Goal: Check status: Check status

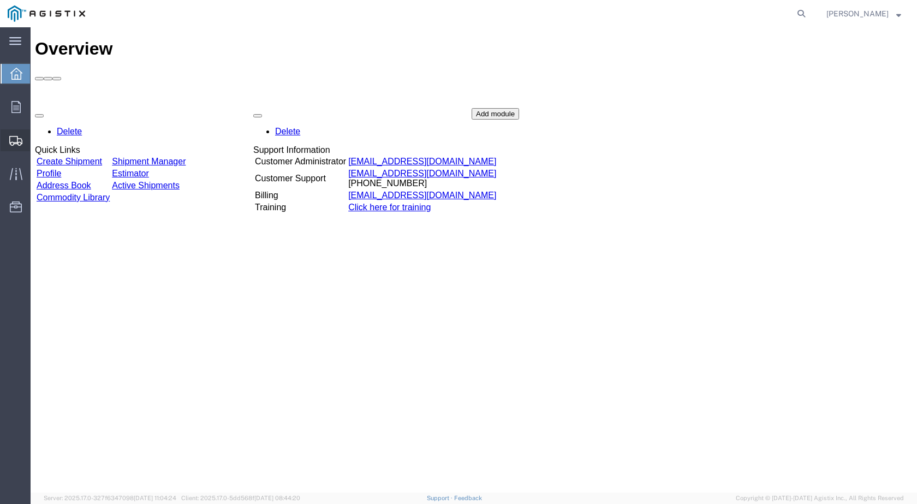
click at [38, 143] on span "Shipments" at bounding box center [34, 140] width 8 height 22
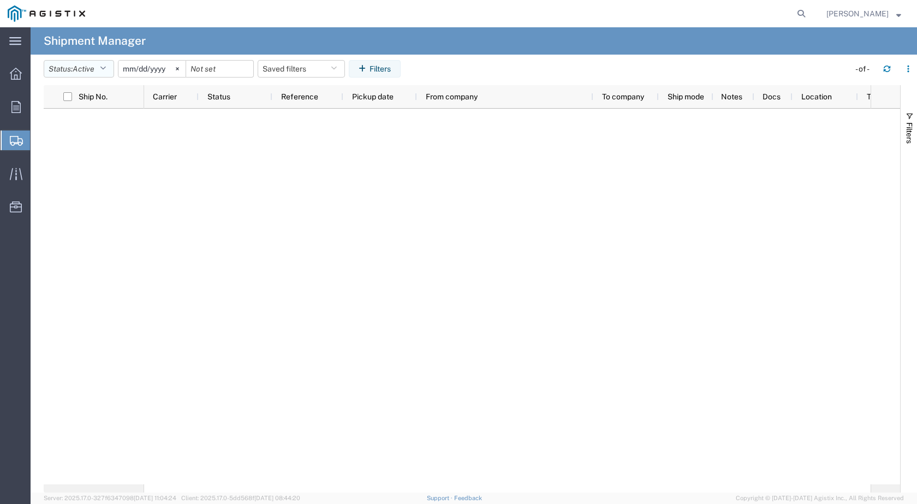
click at [106, 65] on icon "button" at bounding box center [103, 69] width 6 height 8
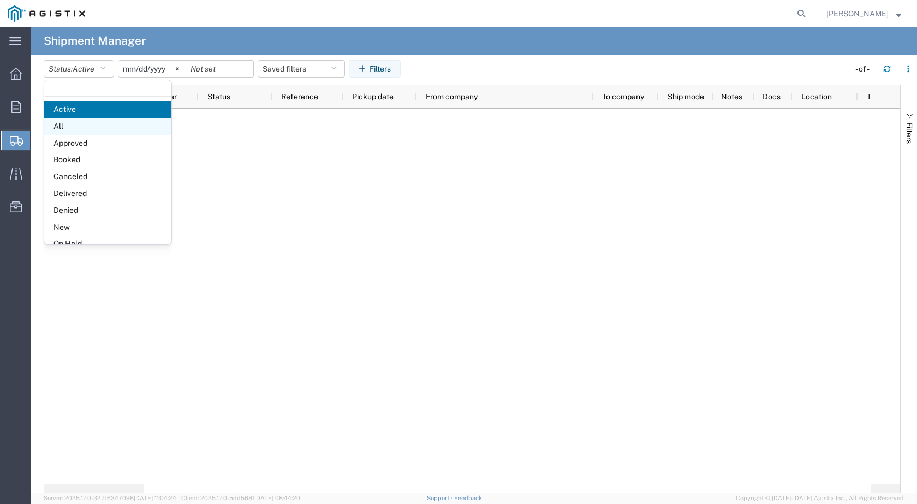
click at [68, 128] on span "All" at bounding box center [107, 126] width 127 height 17
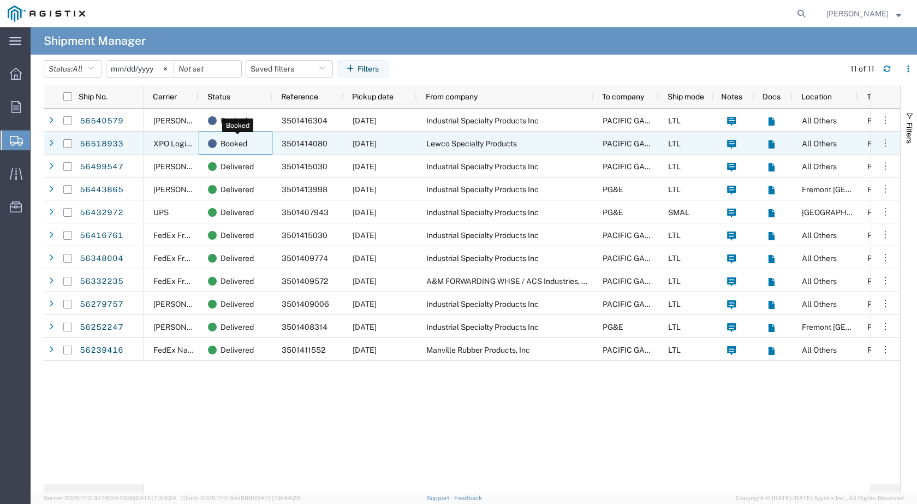
click at [232, 140] on span "Booked" at bounding box center [233, 143] width 27 height 23
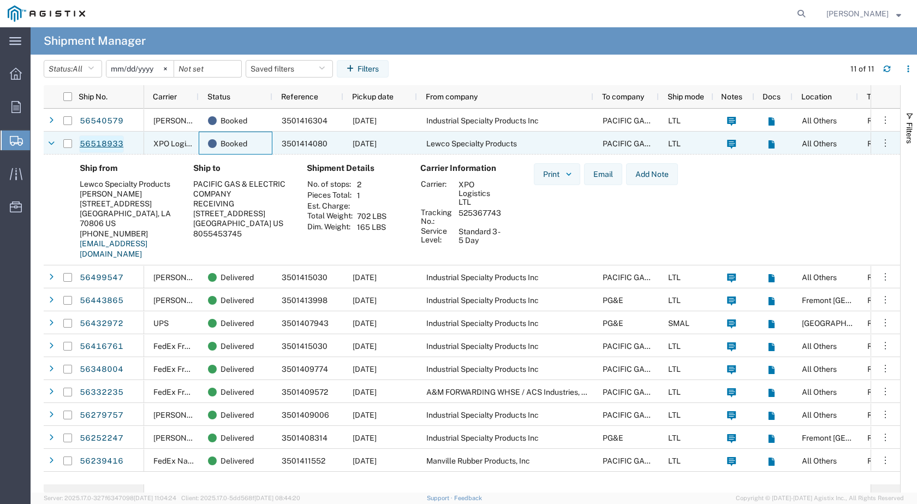
click at [105, 142] on link "56518933" at bounding box center [101, 143] width 45 height 17
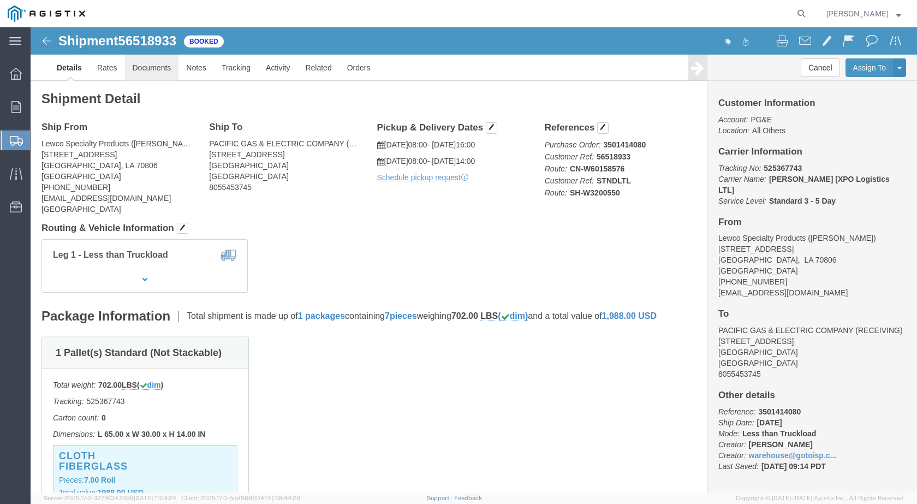
click link "Documents"
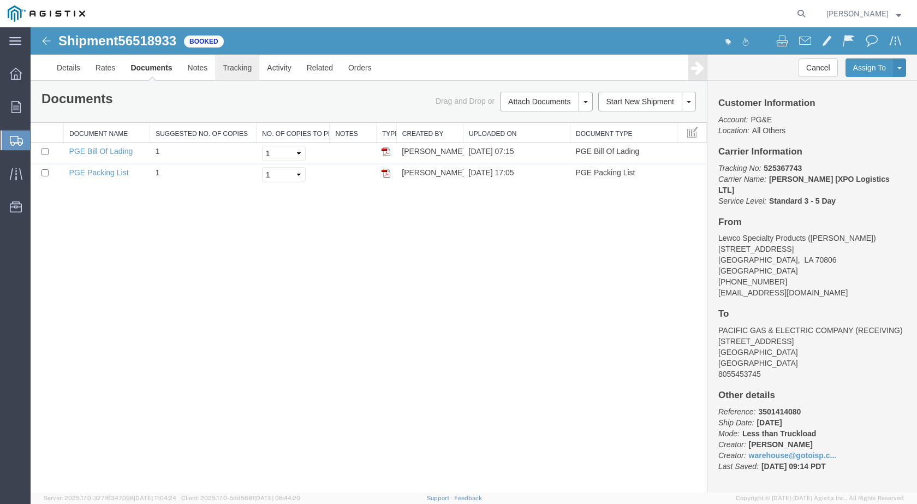
click at [230, 66] on link "Tracking" at bounding box center [237, 68] width 44 height 26
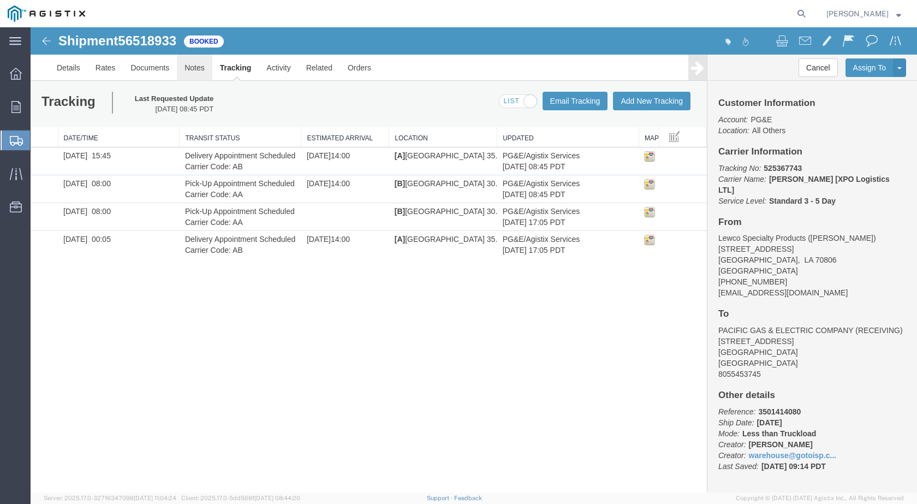
click at [191, 64] on link "Notes" at bounding box center [194, 68] width 35 height 26
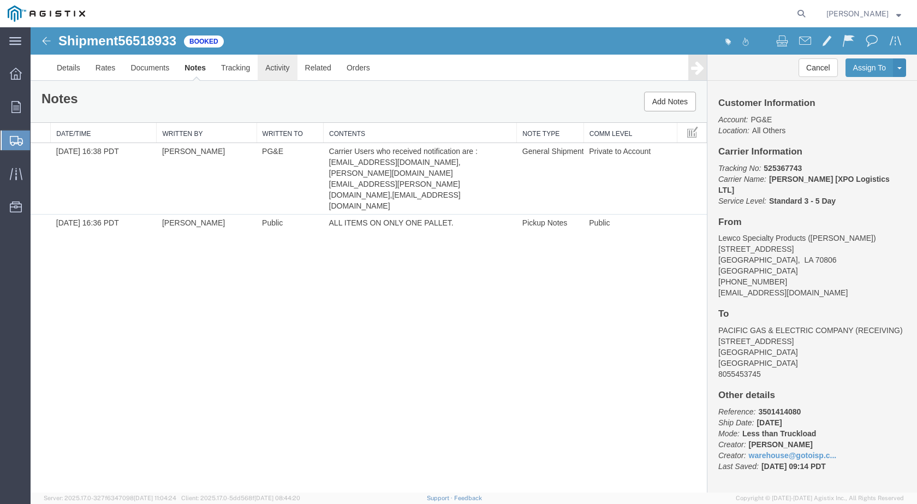
click at [278, 71] on link "Activity" at bounding box center [276, 68] width 39 height 26
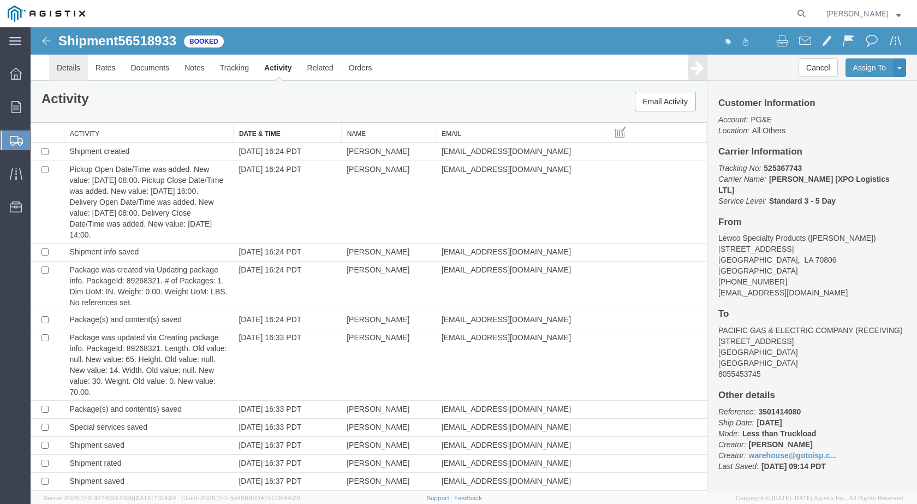
click at [70, 73] on link "Details" at bounding box center [68, 68] width 39 height 26
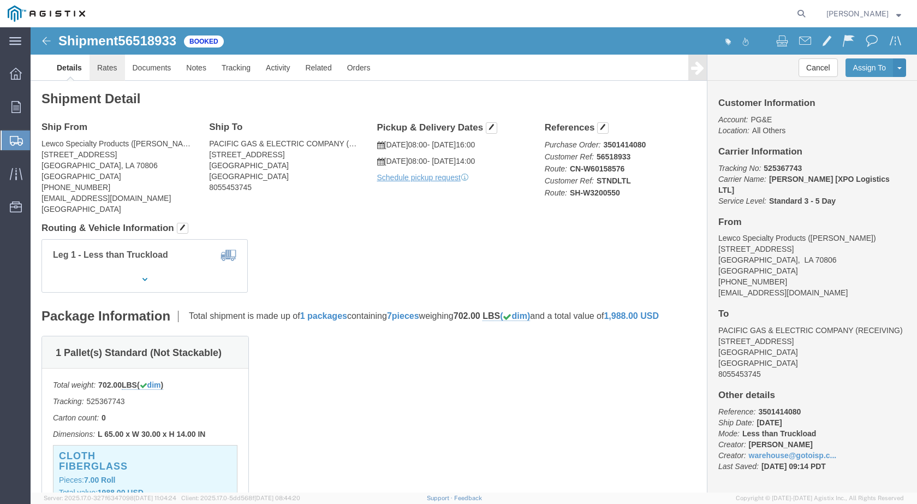
click link "Rates"
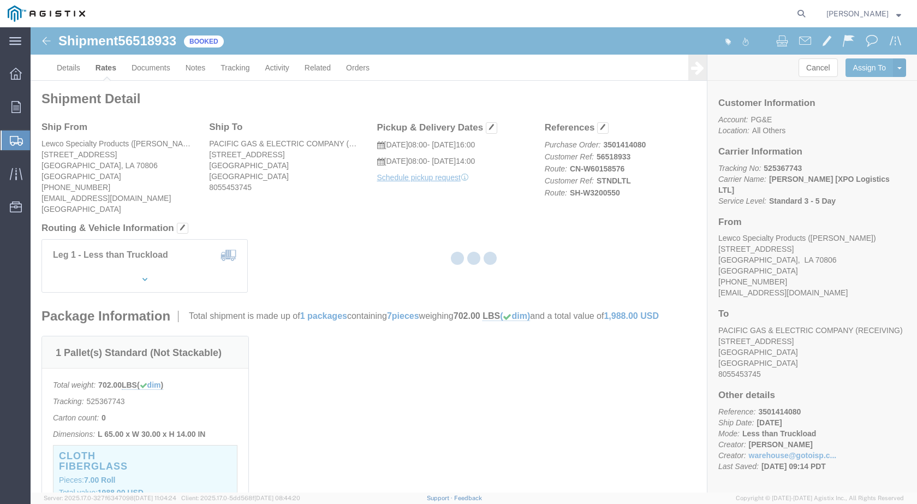
click at [164, 71] on div at bounding box center [474, 259] width 886 height 465
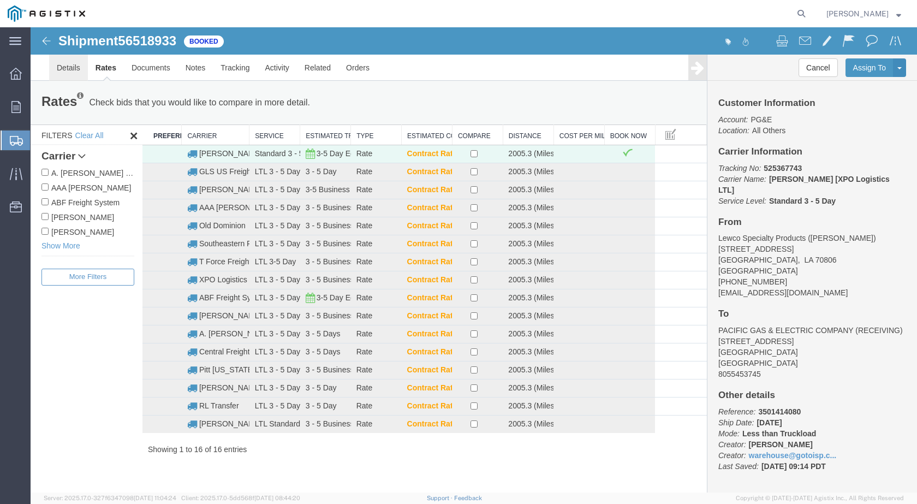
click at [69, 69] on link "Details" at bounding box center [68, 68] width 39 height 26
